Goal: Information Seeking & Learning: Learn about a topic

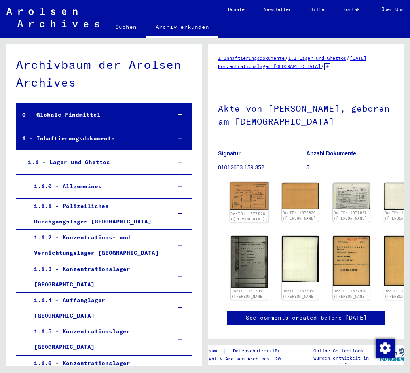
click at [249, 186] on img at bounding box center [249, 196] width 39 height 28
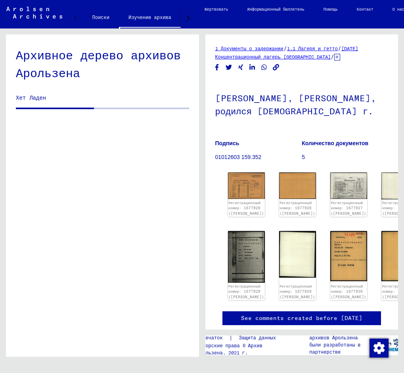
click at [248, 199] on img at bounding box center [246, 186] width 37 height 27
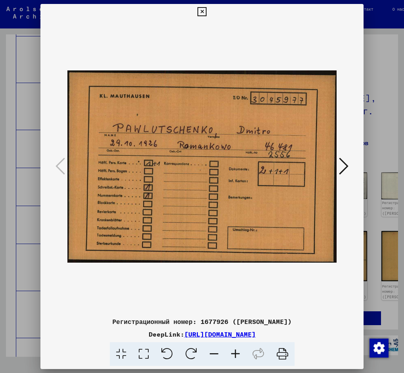
scroll to position [22777, 0]
click at [278, 355] on icon at bounding box center [282, 355] width 24 height 24
click at [282, 358] on icon at bounding box center [282, 355] width 24 height 24
click at [345, 164] on icon at bounding box center [344, 166] width 10 height 19
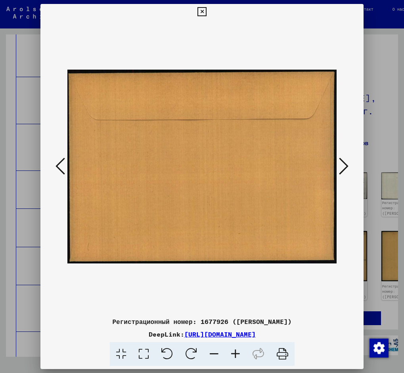
click at [345, 164] on icon at bounding box center [344, 166] width 10 height 19
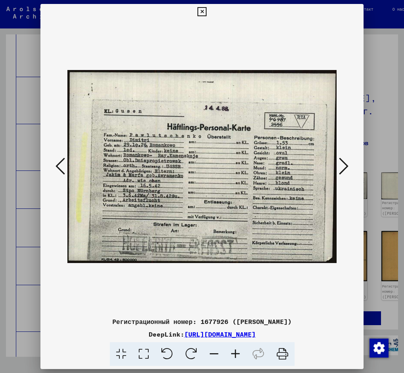
click at [280, 350] on icon at bounding box center [282, 355] width 24 height 24
click at [347, 171] on icon at bounding box center [344, 166] width 10 height 19
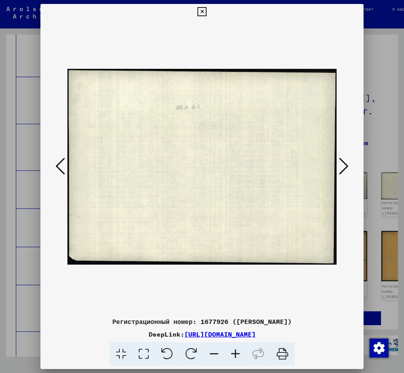
click at [347, 171] on icon at bounding box center [344, 166] width 10 height 19
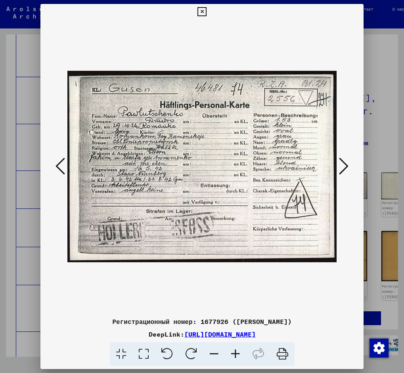
drag, startPoint x: 286, startPoint y: 358, endPoint x: 343, endPoint y: 251, distance: 121.9
click at [286, 359] on icon at bounding box center [282, 355] width 24 height 24
click at [340, 167] on button at bounding box center [343, 167] width 14 height 23
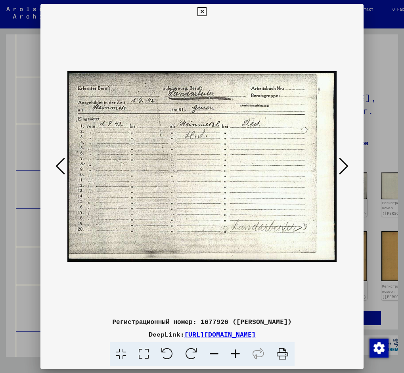
click at [340, 167] on button at bounding box center [343, 167] width 14 height 23
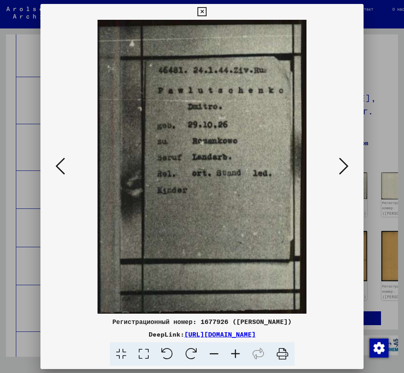
click at [58, 166] on icon at bounding box center [60, 166] width 10 height 19
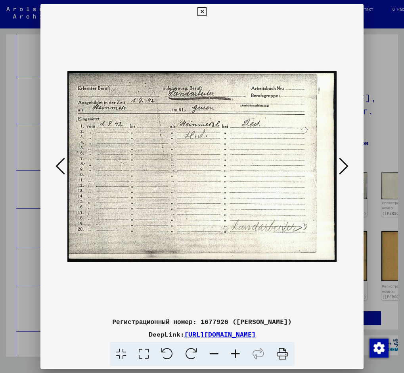
click at [284, 354] on icon at bounding box center [282, 355] width 24 height 24
click at [348, 160] on icon at bounding box center [344, 166] width 10 height 19
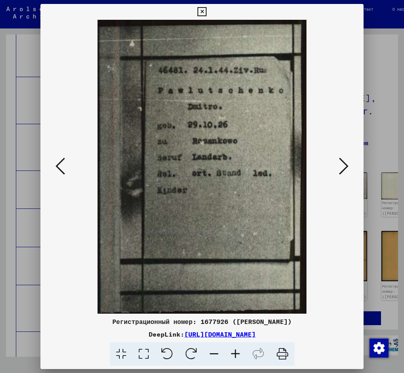
click at [279, 352] on icon at bounding box center [282, 355] width 24 height 24
click at [351, 169] on button at bounding box center [343, 167] width 14 height 23
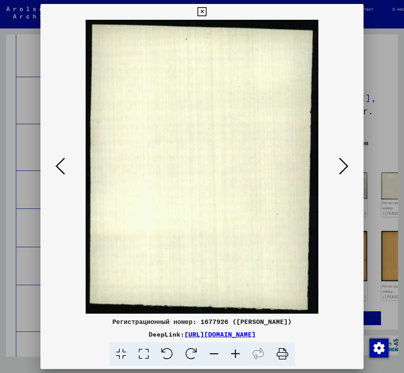
click at [351, 169] on button at bounding box center [343, 167] width 14 height 23
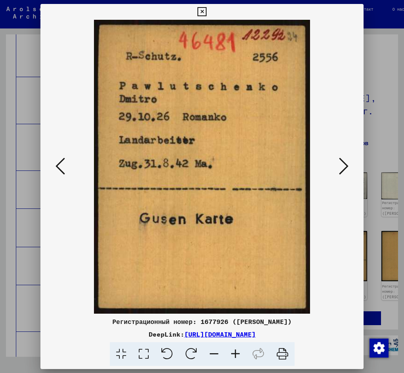
click at [286, 353] on icon at bounding box center [282, 355] width 24 height 24
